Goal: Transaction & Acquisition: Purchase product/service

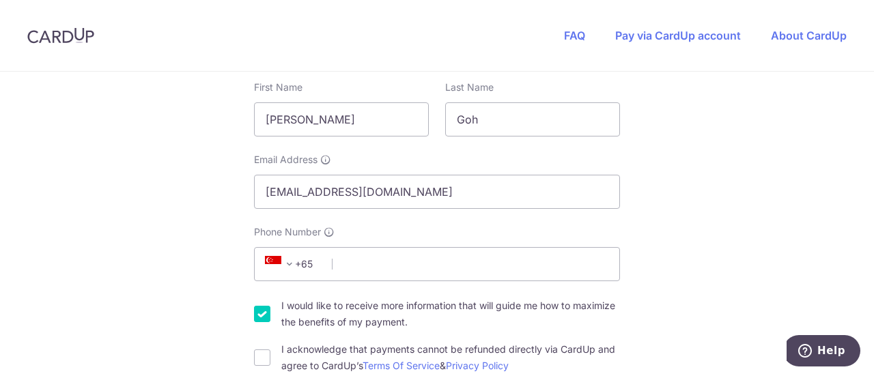
scroll to position [273, 0]
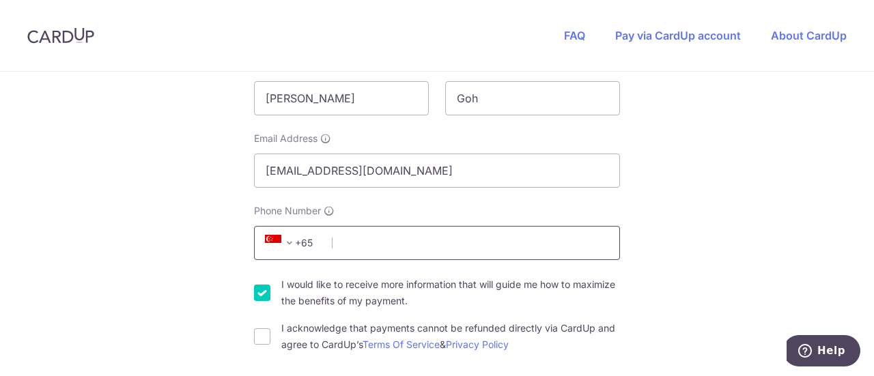
click at [489, 244] on input "Phone Number" at bounding box center [437, 243] width 366 height 34
type input "97383476"
click at [257, 288] on input "I would like to receive more information that will guide me how to maximize the…" at bounding box center [262, 293] width 16 height 16
checkbox input "false"
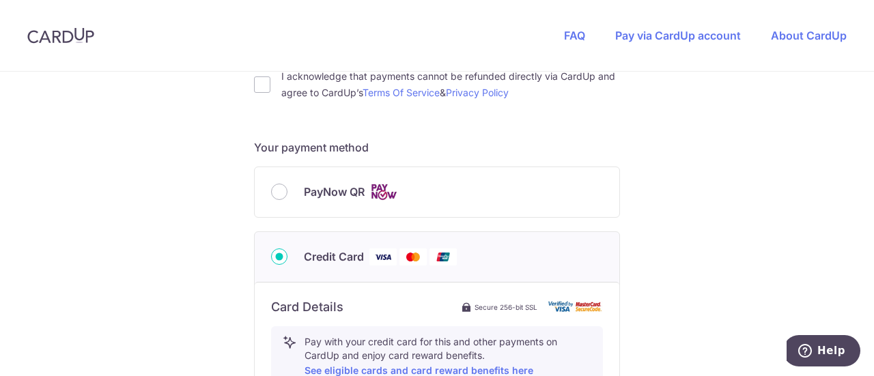
scroll to position [546, 0]
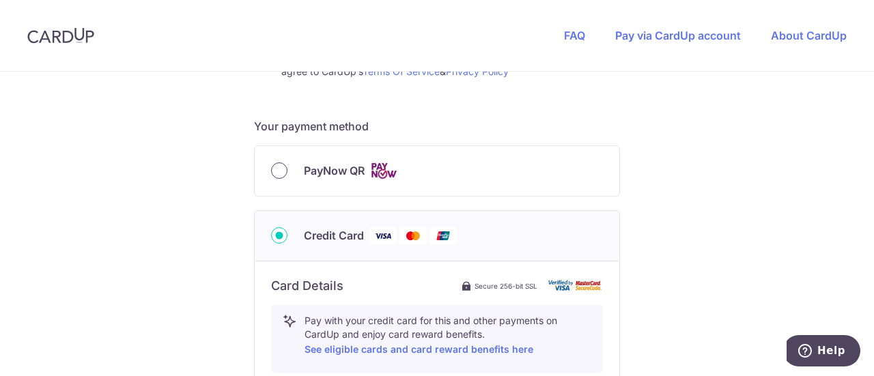
click at [275, 172] on input "PayNow QR" at bounding box center [279, 171] width 16 height 16
radio input "true"
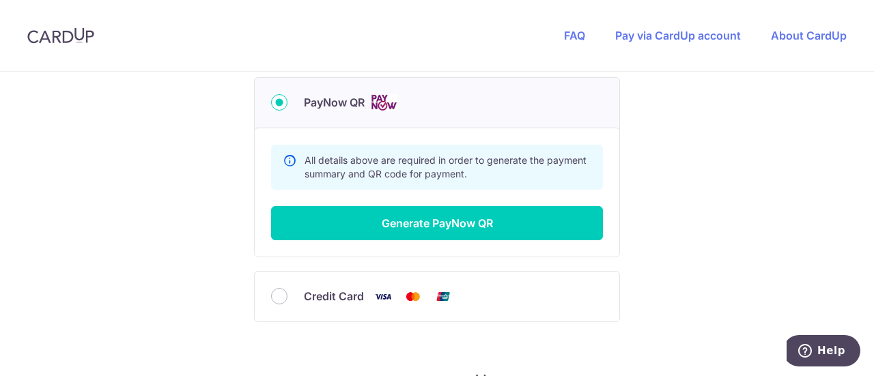
scroll to position [683, 0]
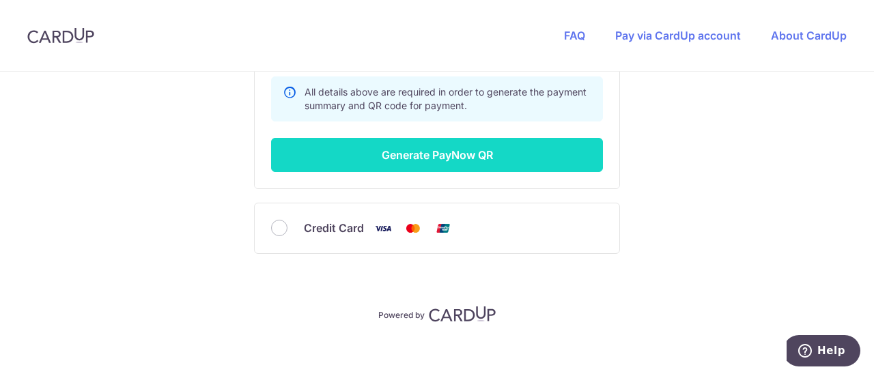
click at [467, 156] on button "Generate PayNow QR" at bounding box center [437, 155] width 332 height 34
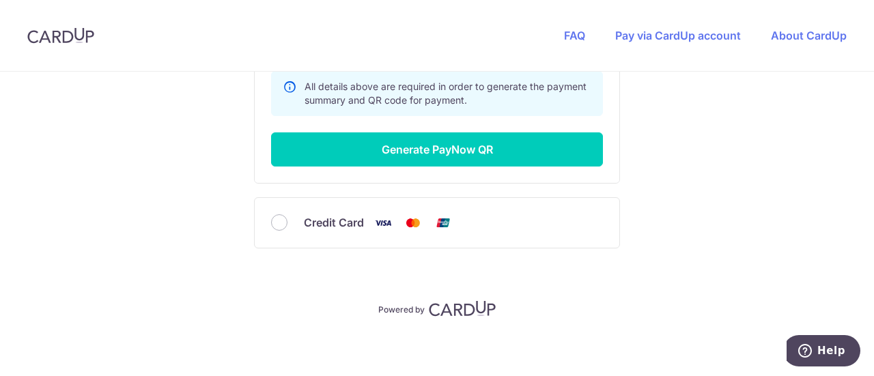
scroll to position [709, 0]
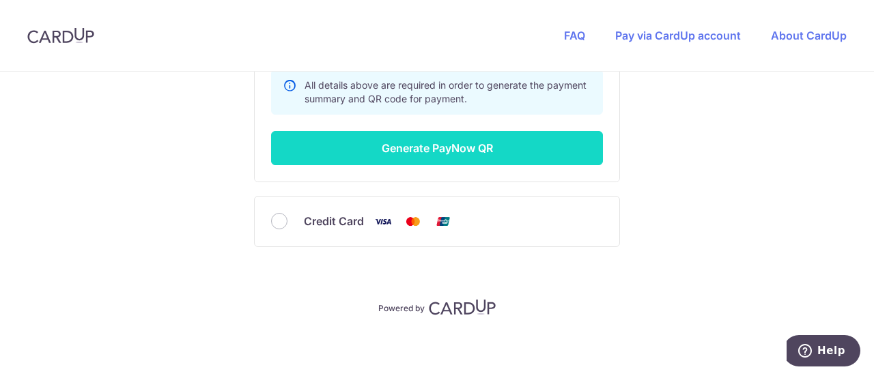
click at [456, 150] on button "Generate PayNow QR" at bounding box center [437, 148] width 332 height 34
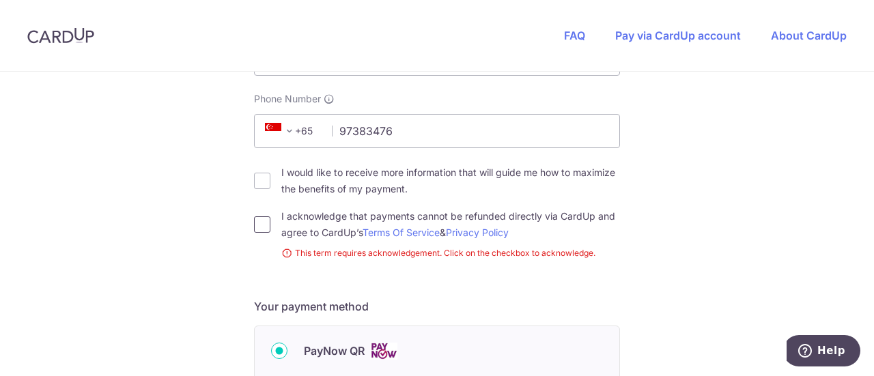
click at [260, 221] on input "I acknowledge that payments cannot be refunded directly via CardUp and agree to…" at bounding box center [262, 225] width 16 height 16
checkbox input "true"
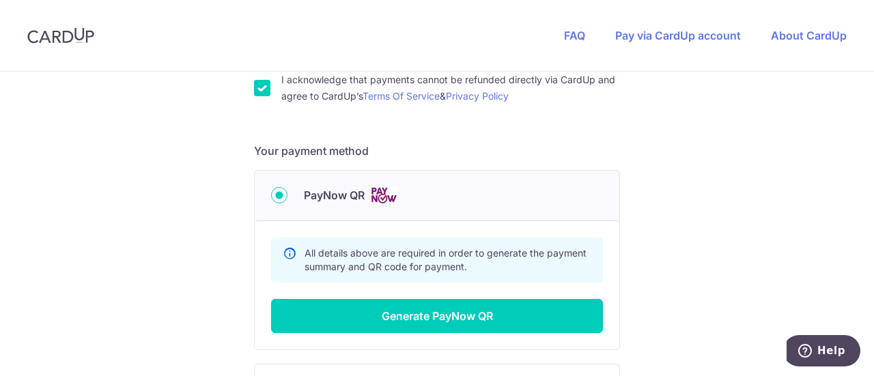
scroll to position [590, 0]
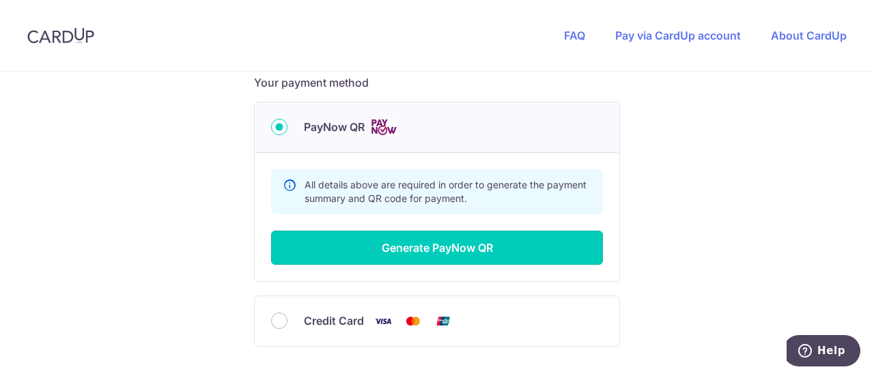
click at [465, 250] on button "Generate PayNow QR" at bounding box center [437, 248] width 332 height 34
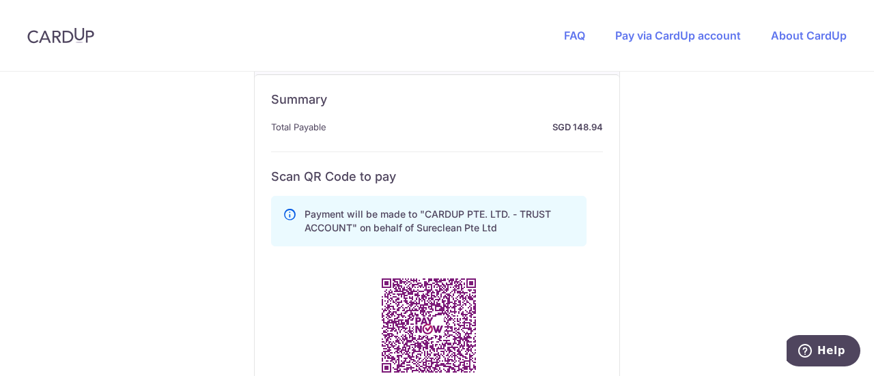
scroll to position [795, 0]
